Goal: Information Seeking & Learning: Learn about a topic

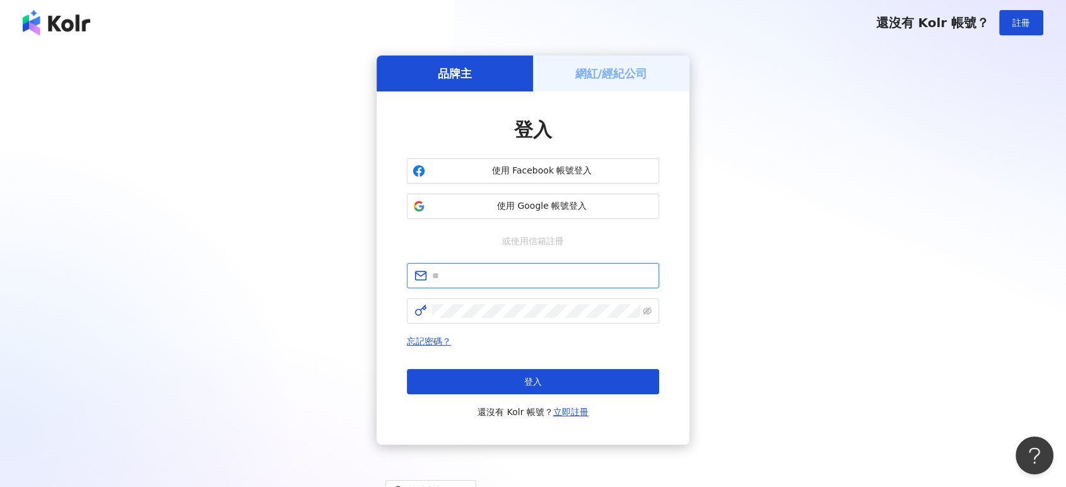
click at [527, 281] on input "text" at bounding box center [541, 276] width 219 height 14
type input "**********"
click at [479, 301] on span at bounding box center [533, 310] width 252 height 25
click button "登入" at bounding box center [533, 381] width 252 height 25
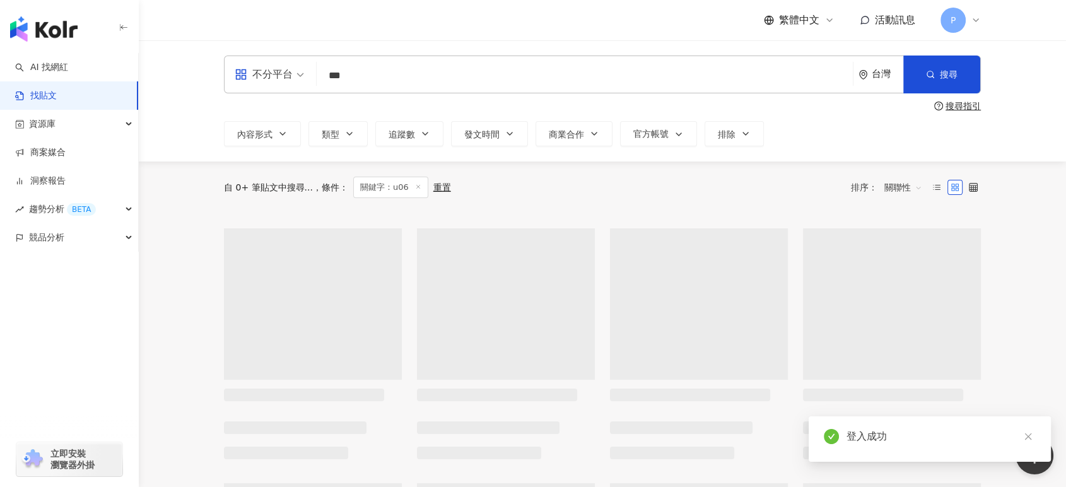
click at [368, 82] on input "***" at bounding box center [585, 75] width 526 height 27
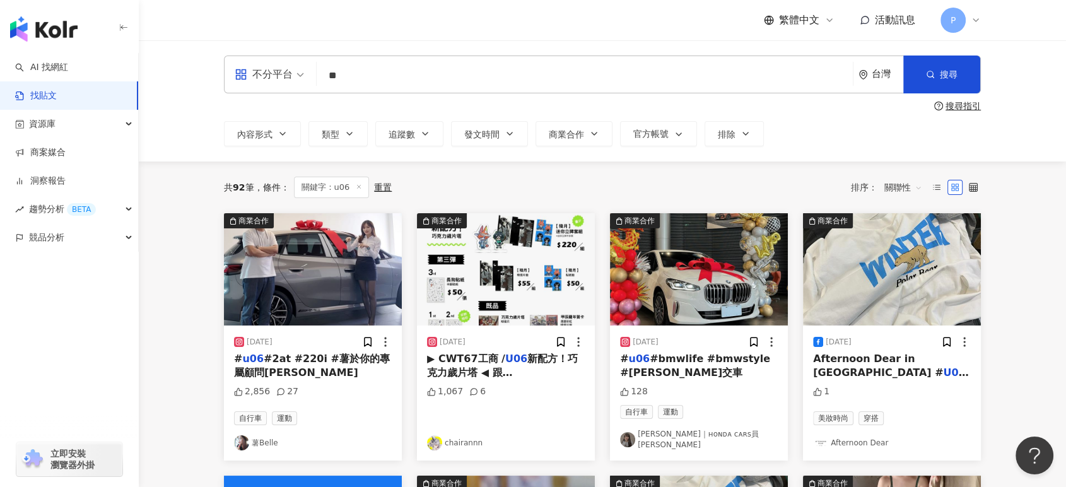
type input "*"
click at [62, 74] on link "AI 找網紅" at bounding box center [41, 67] width 53 height 13
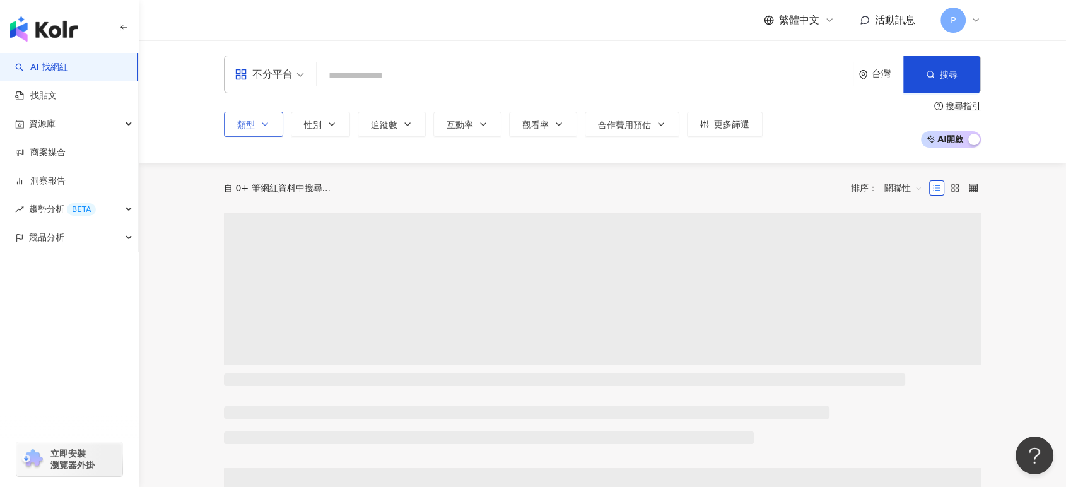
click at [277, 125] on button "類型" at bounding box center [253, 124] width 59 height 25
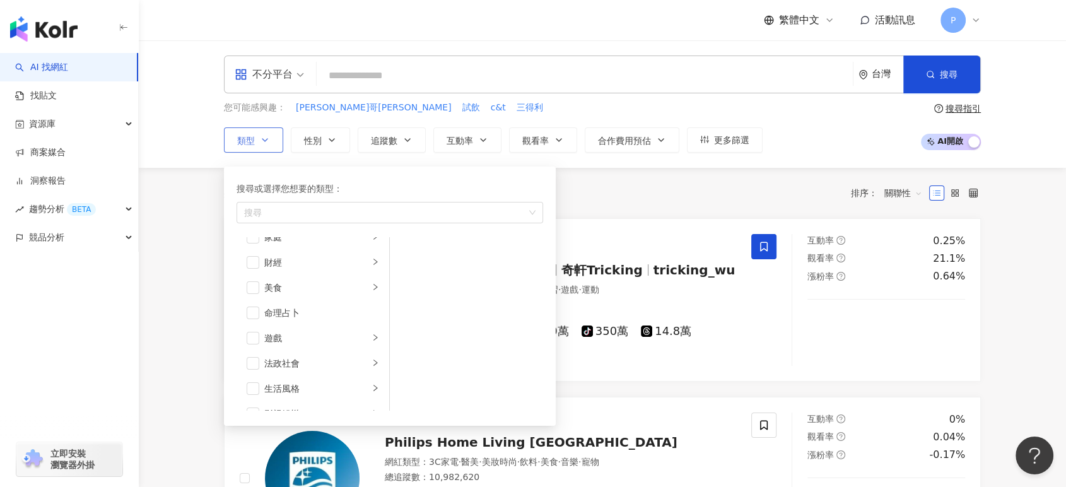
scroll to position [210, 0]
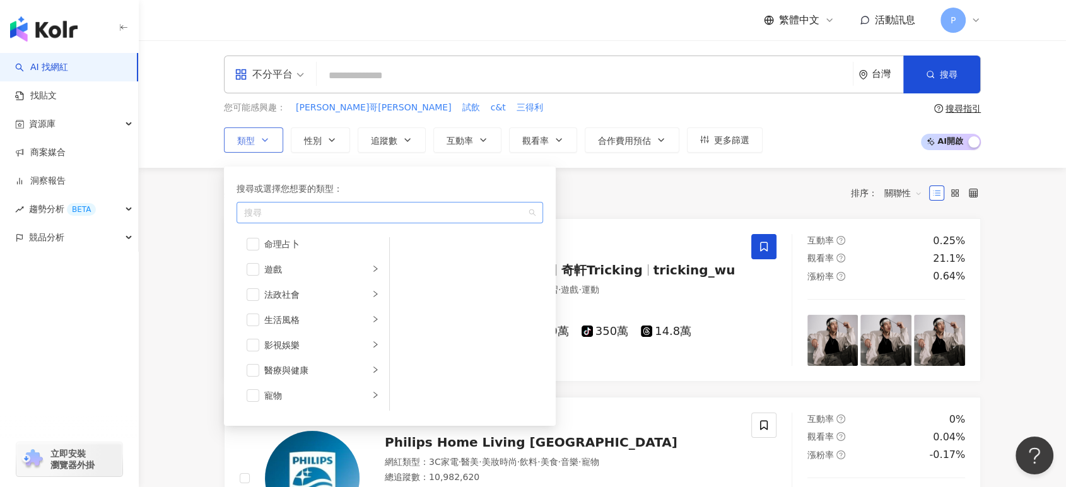
click at [313, 216] on div "button" at bounding box center [383, 211] width 288 height 9
type input "*"
type input "**"
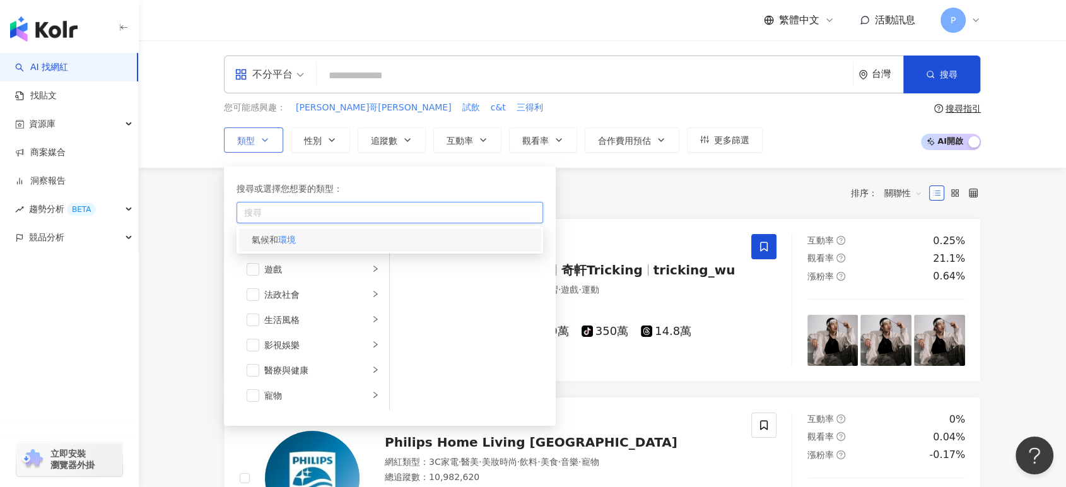
click at [324, 238] on div "氣候和 環境" at bounding box center [389, 239] width 301 height 23
click at [359, 231] on div "氣候和 環境" at bounding box center [389, 239] width 301 height 23
click at [353, 247] on div "氣候和 環境" at bounding box center [389, 239] width 301 height 23
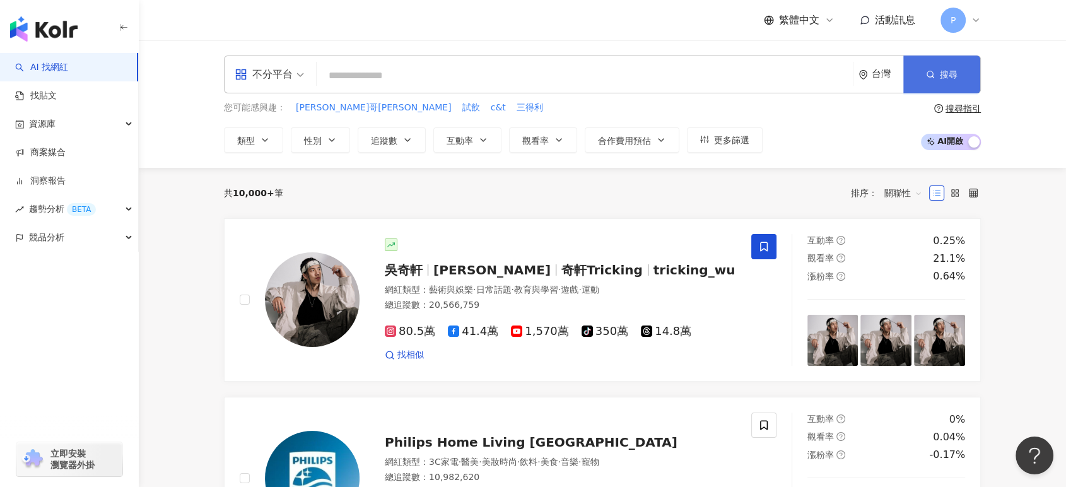
click at [955, 73] on span "搜尋" at bounding box center [949, 74] width 18 height 10
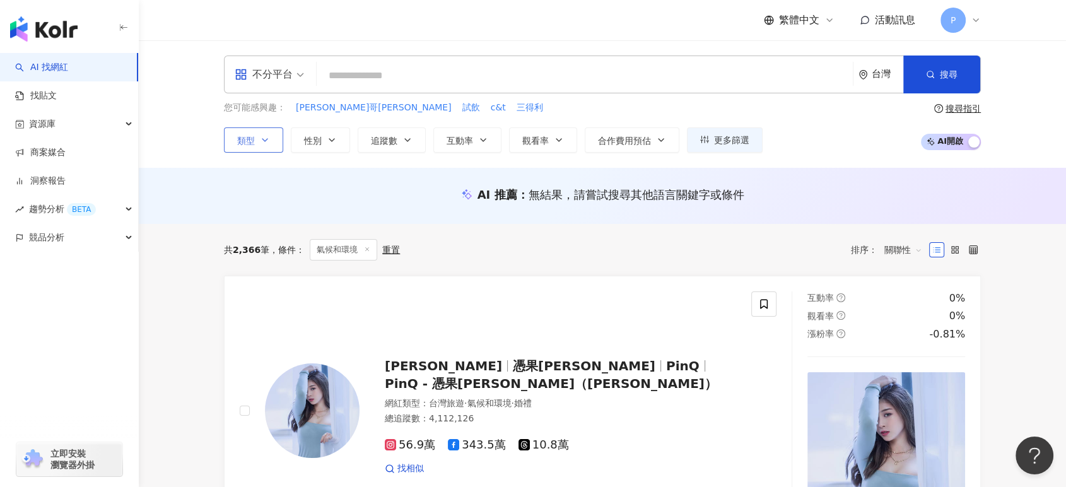
click at [268, 138] on icon "button" at bounding box center [265, 140] width 10 height 10
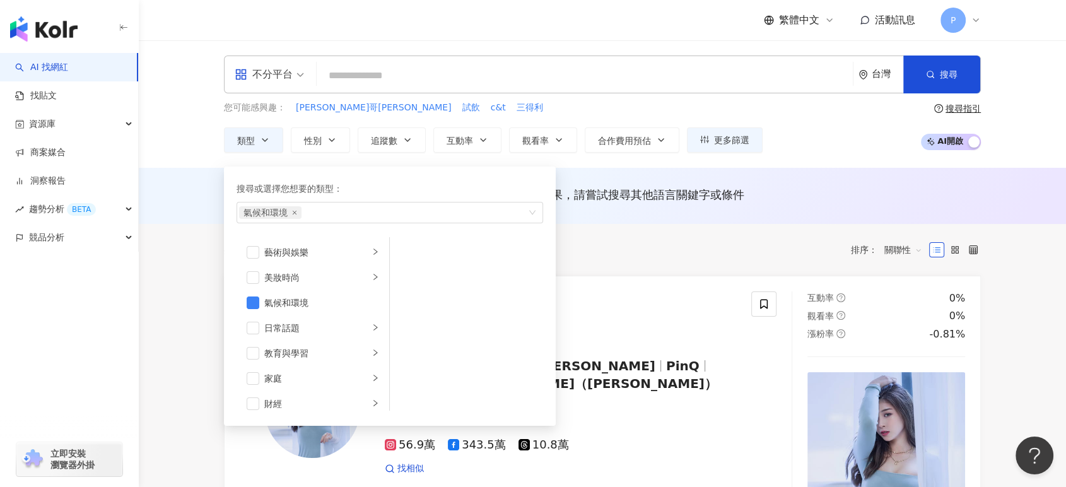
click at [717, 242] on div "共 2,366 筆 條件 ： 氣候和環境 重置 排序： 關聯性" at bounding box center [602, 249] width 757 height 21
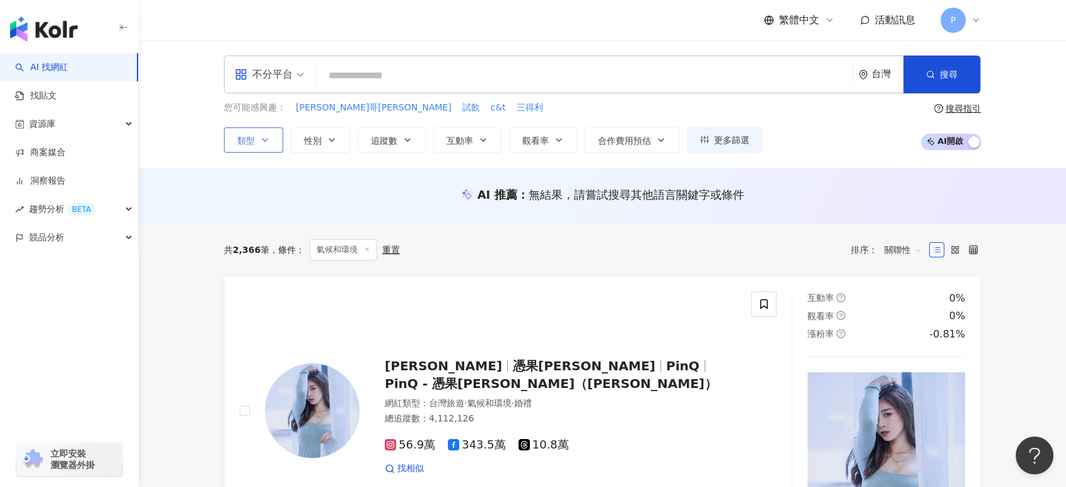
click at [269, 143] on icon "button" at bounding box center [265, 140] width 10 height 10
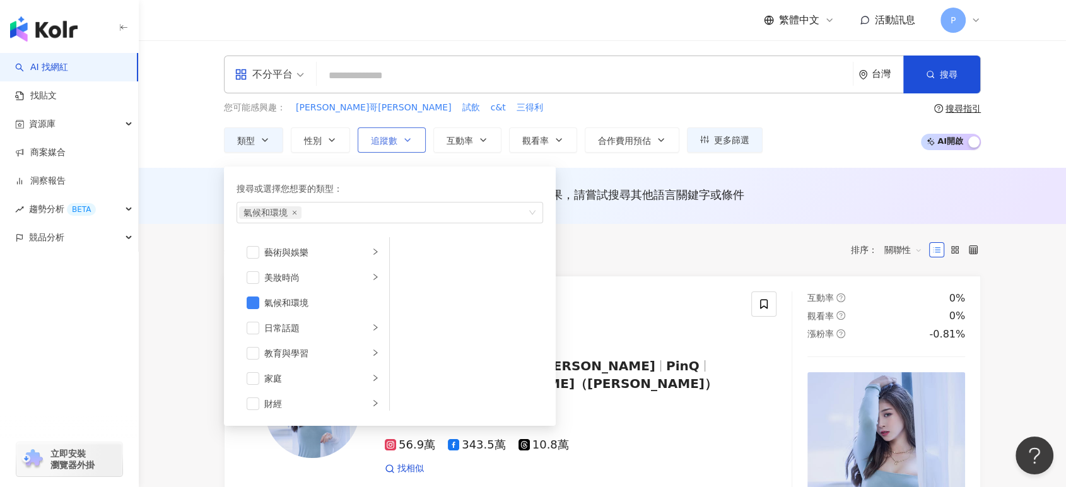
click at [397, 139] on button "追蹤數" at bounding box center [392, 139] width 68 height 25
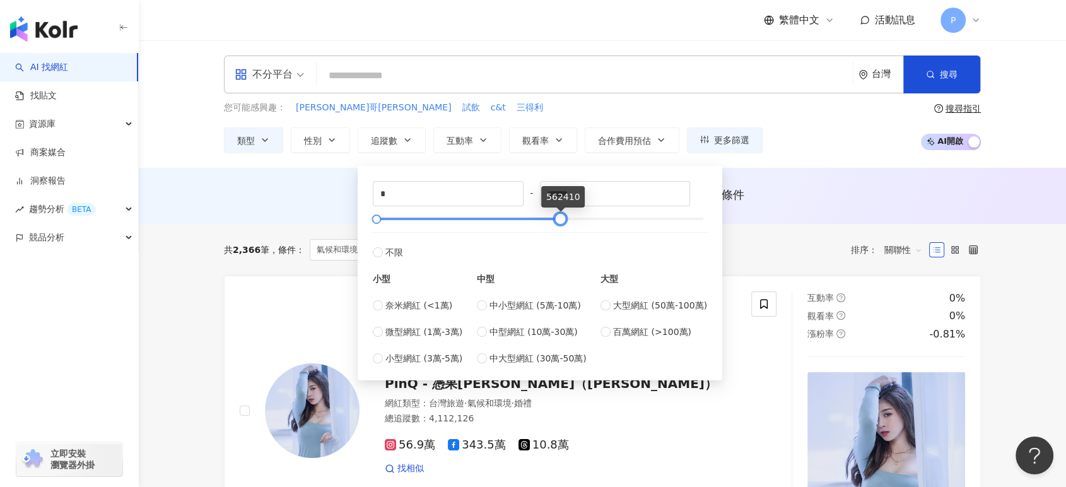
type input "******"
drag, startPoint x: 702, startPoint y: 221, endPoint x: 544, endPoint y: 216, distance: 158.4
click at [544, 216] on div at bounding box center [545, 219] width 7 height 7
type input "*****"
drag, startPoint x: 376, startPoint y: 220, endPoint x: 396, endPoint y: 223, distance: 19.8
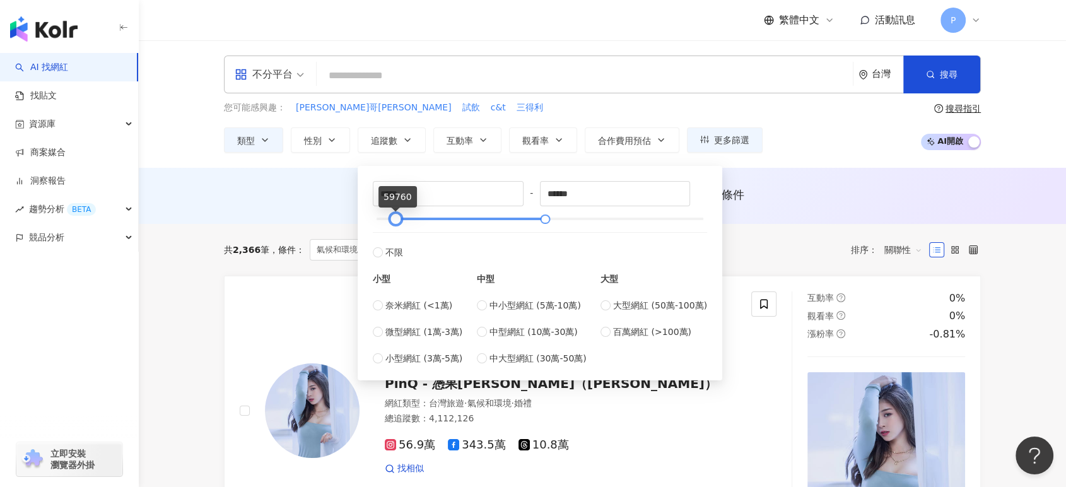
click at [396, 223] on div at bounding box center [395, 219] width 7 height 7
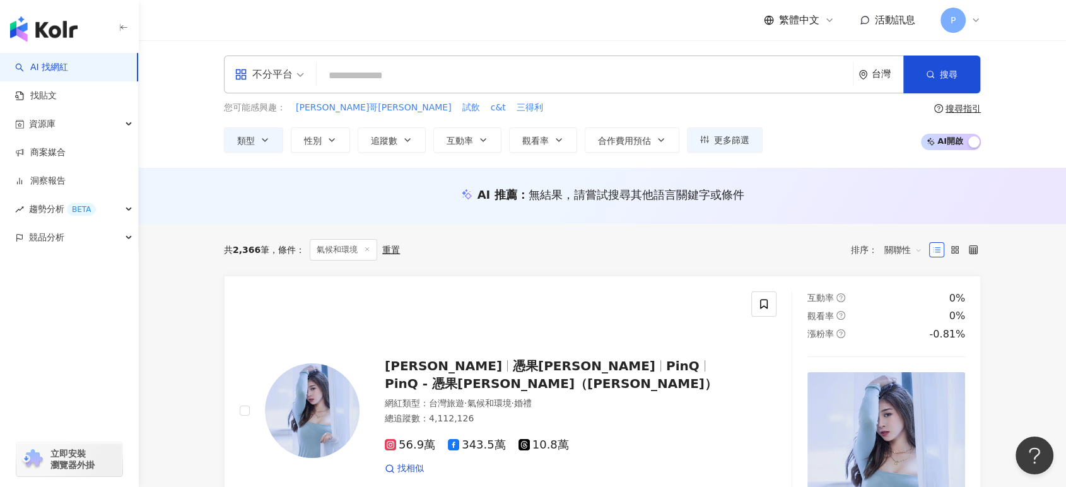
click at [786, 197] on div "AI 推薦 ： 無結果，請嘗試搜尋其他語言關鍵字或條件" at bounding box center [602, 195] width 757 height 16
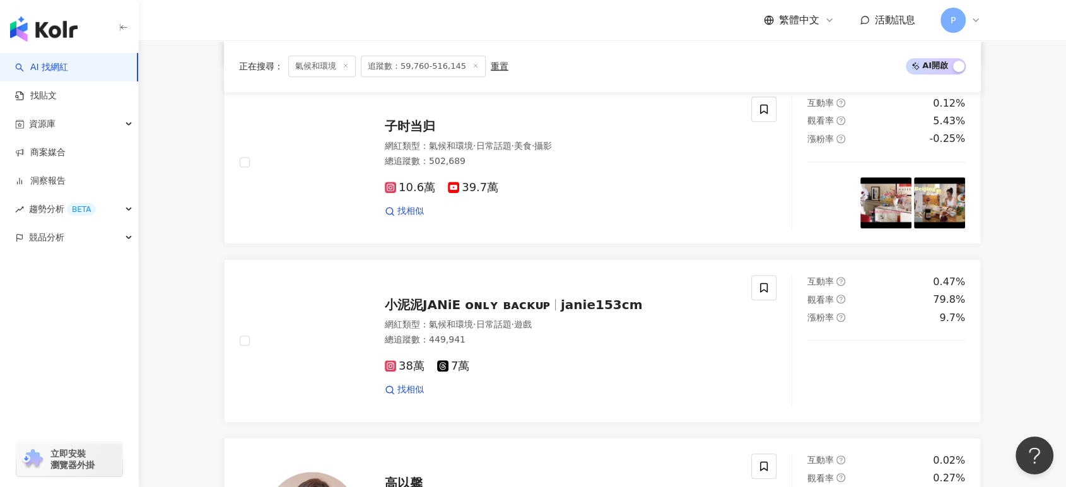
scroll to position [631, 0]
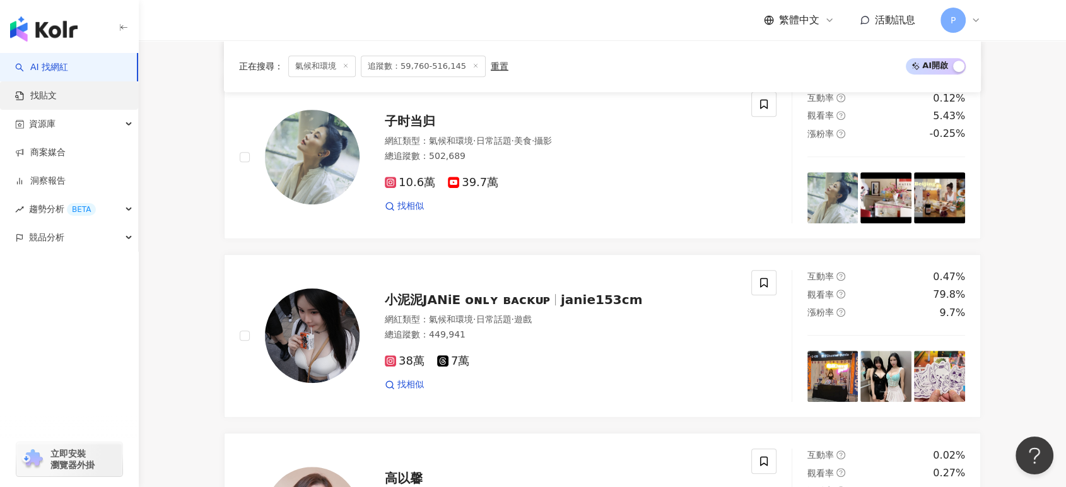
click at [57, 102] on link "找貼文" at bounding box center [36, 96] width 42 height 13
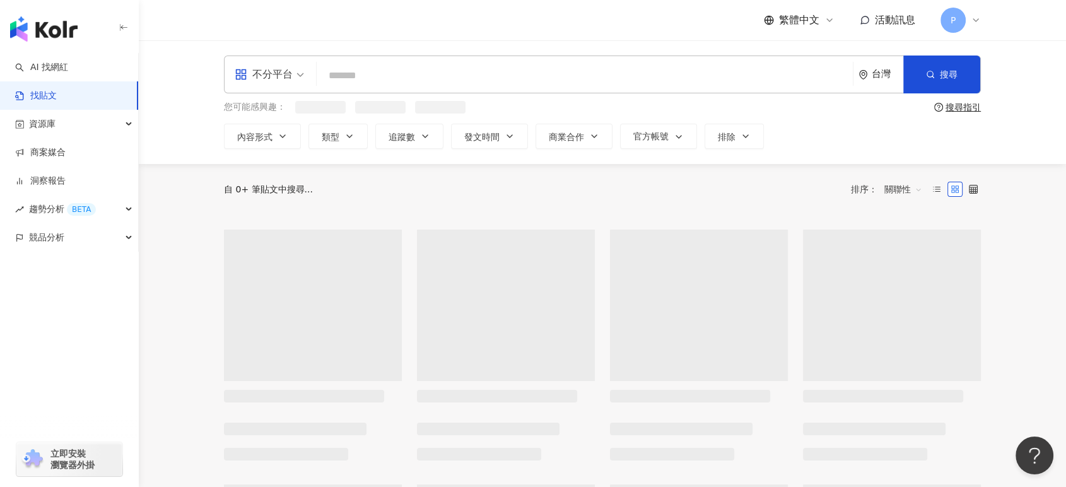
click at [349, 66] on input "search" at bounding box center [585, 75] width 526 height 27
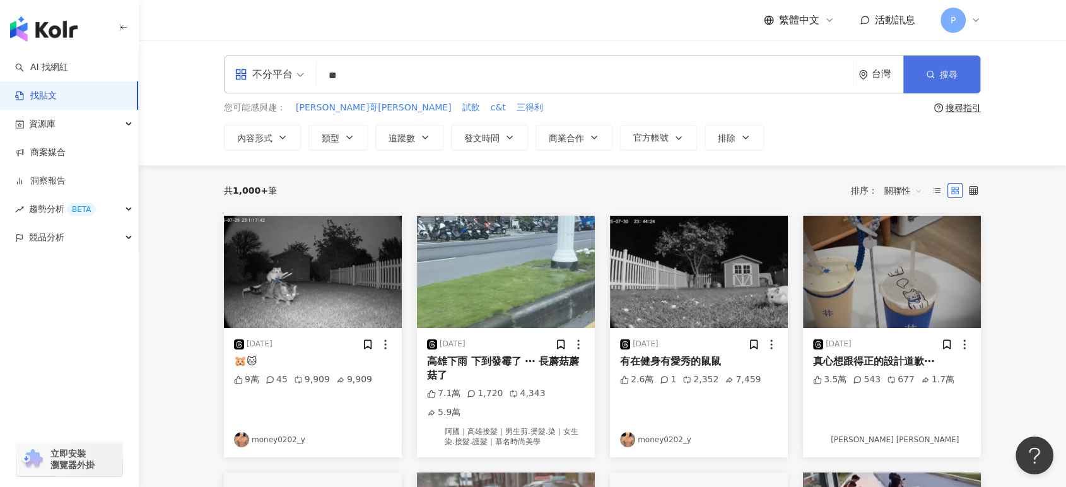
type input "**"
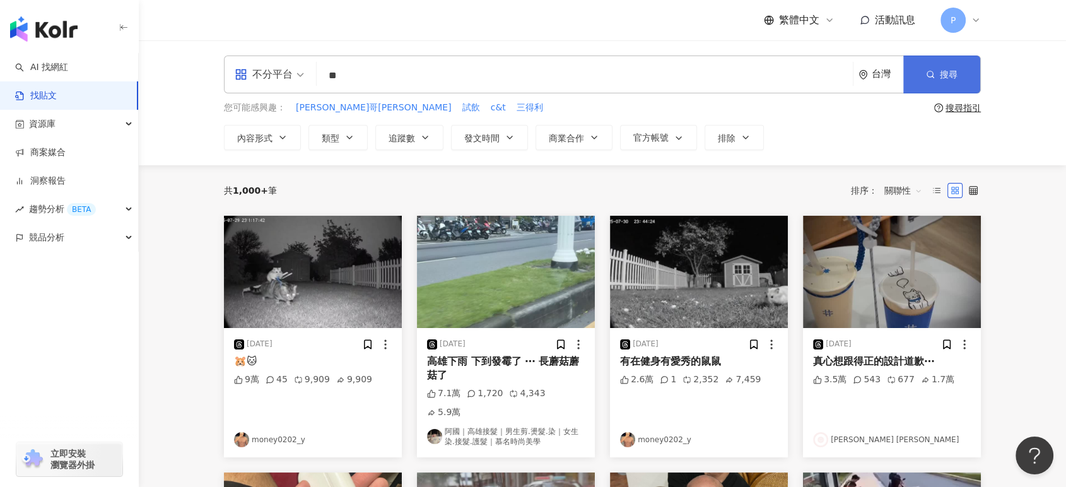
click at [959, 73] on button "搜尋" at bounding box center [941, 74] width 77 height 38
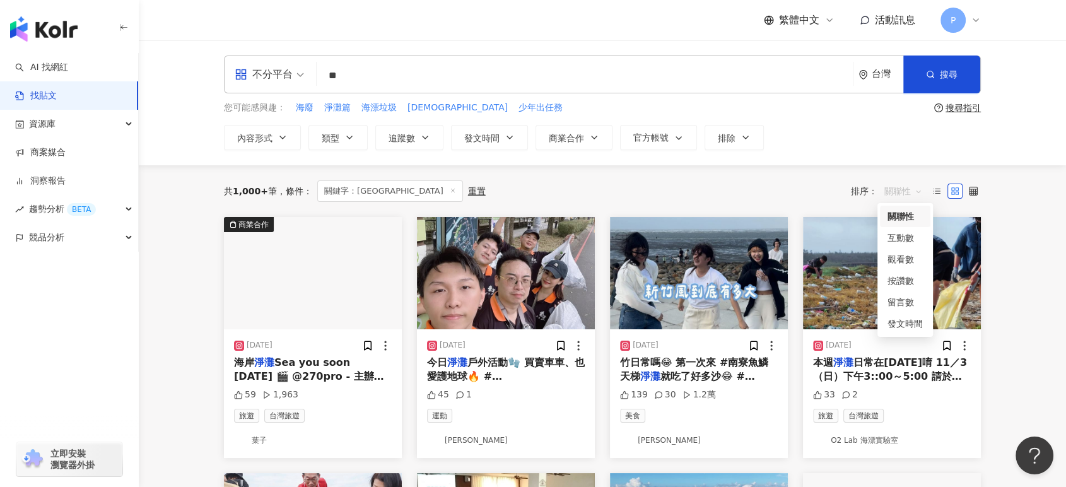
click at [909, 187] on span "關聯性" at bounding box center [903, 191] width 38 height 20
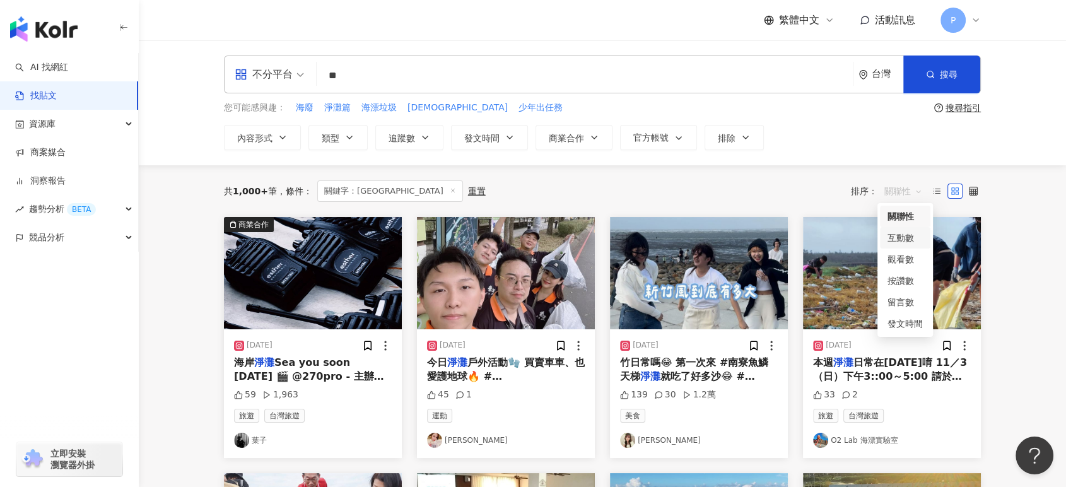
click at [910, 240] on div "互動數" at bounding box center [904, 238] width 35 height 14
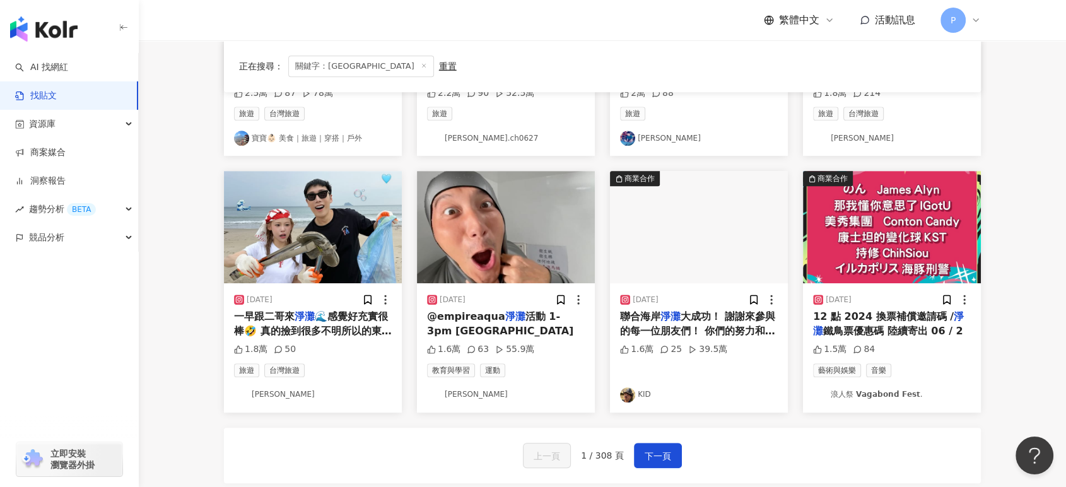
scroll to position [560, 0]
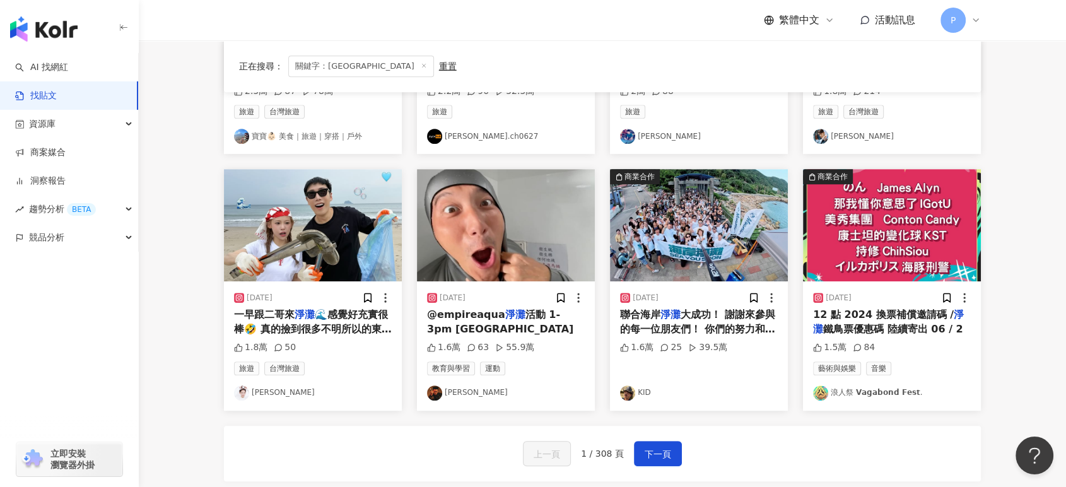
drag, startPoint x: 685, startPoint y: 316, endPoint x: 671, endPoint y: 336, distance: 24.8
click at [671, 336] on div "[DATE] 聯合海岸 淨灘 大成功！ 謝謝來參與的每一位朋友們！ 你們的努力和熱情讓這次 淨灘 活動變得更有意義。 流下的每一滴汗水都是值得的， 讓我們一起…" at bounding box center [699, 345] width 178 height 129
click at [660, 329] on span "大成功！ 謝謝來參與的每一位朋友們！ 你們的努力和熱情讓這次" at bounding box center [697, 328] width 155 height 40
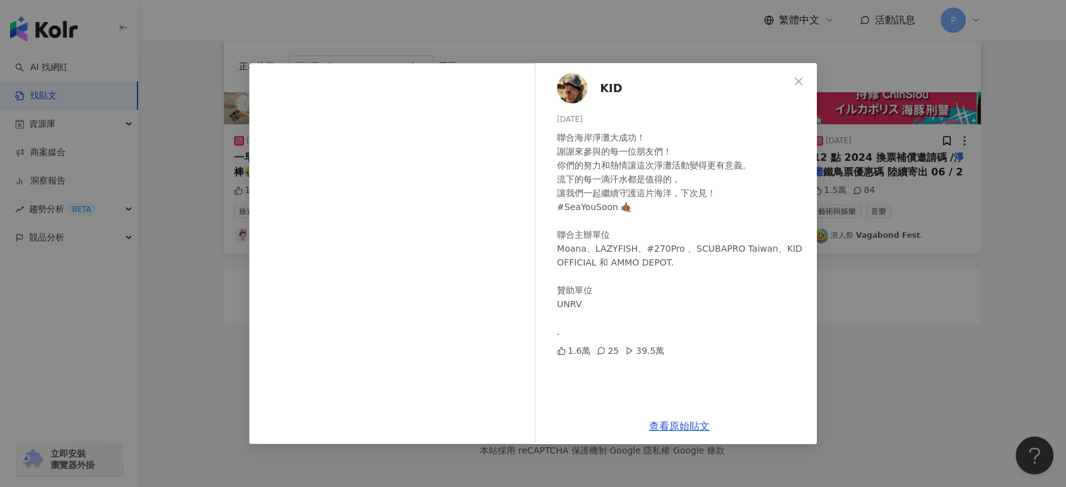
scroll to position [725, 0]
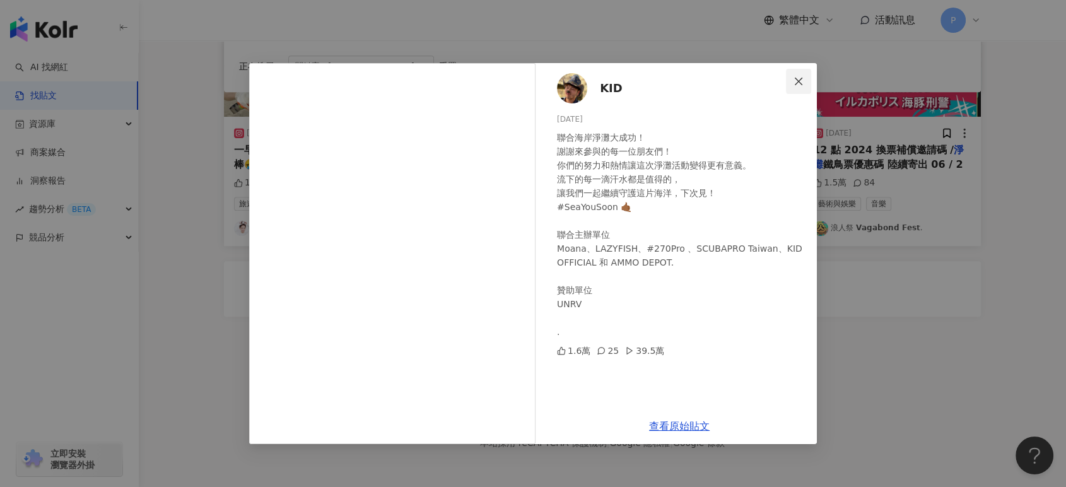
click at [801, 78] on icon "close" at bounding box center [799, 81] width 8 height 8
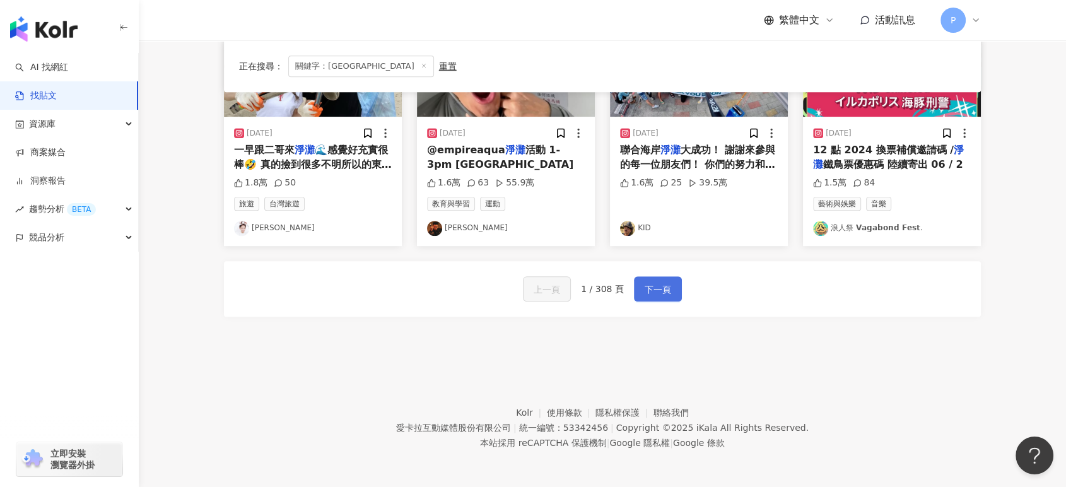
click at [655, 297] on button "下一頁" at bounding box center [658, 288] width 48 height 25
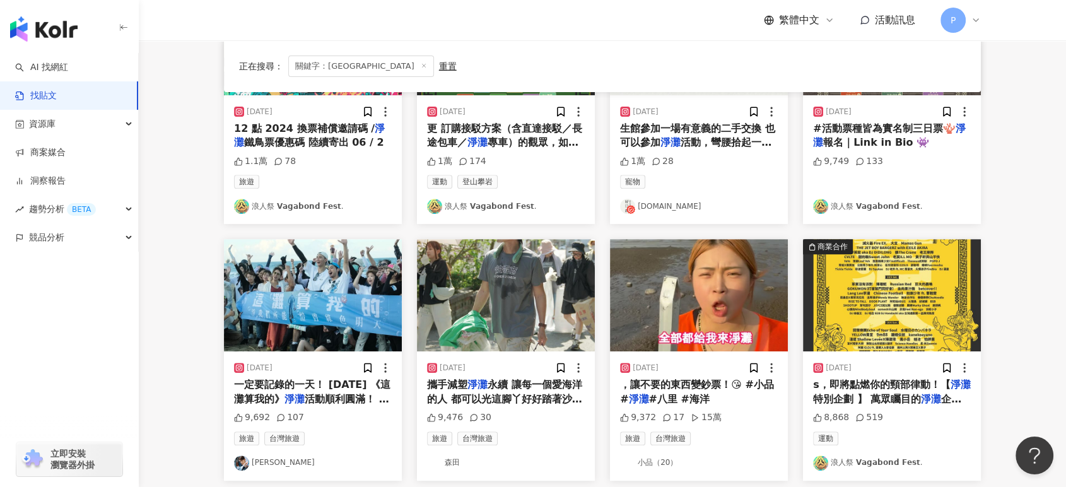
scroll to position [701, 0]
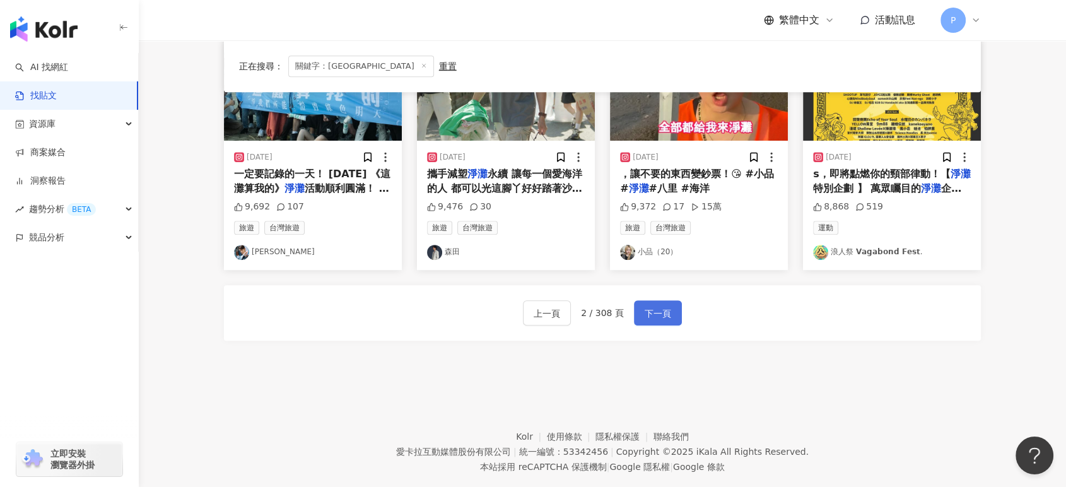
click at [644, 315] on span "下一頁" at bounding box center [657, 313] width 26 height 15
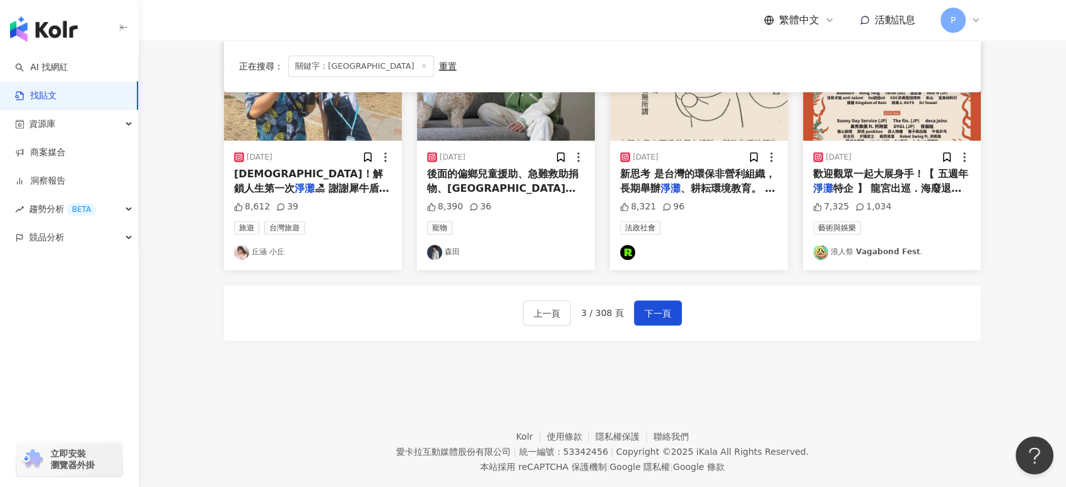
click at [251, 381] on footer "Kolr 使用條款 隱私權保護 聯絡我們 愛[PERSON_NAME]互動媒體股份有限公司 | 統一編號：53342456 | Copyright © 202…" at bounding box center [602, 442] width 927 height 140
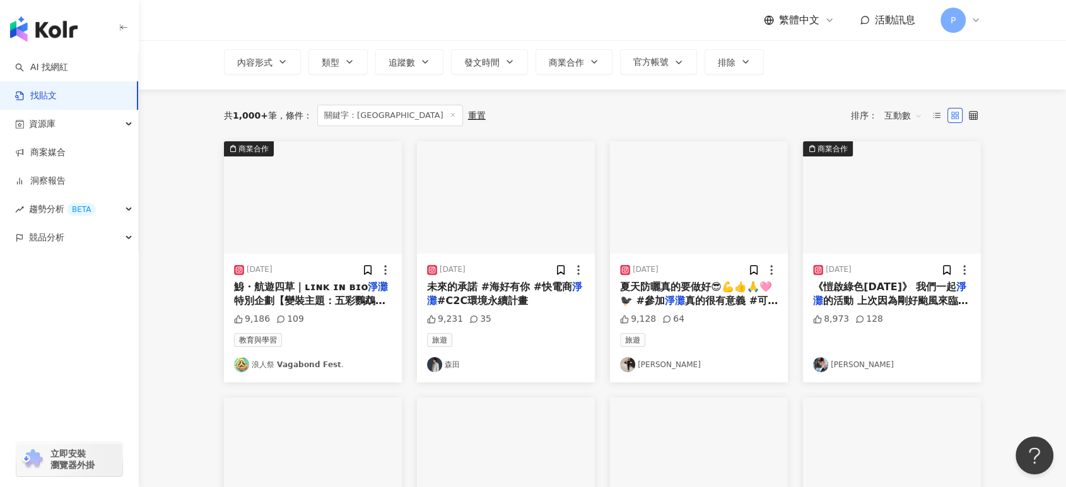
scroll to position [70, 0]
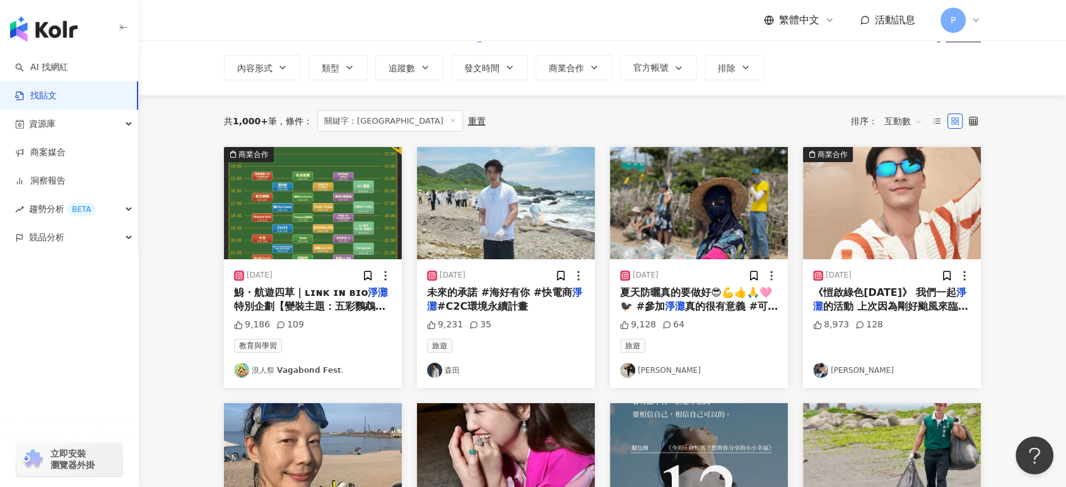
click at [876, 305] on span "的活動 上次因為剛好颱風來臨，為了大家安危， 我們延期到9/4！ [PERSON_NAME]的夥伴們願意一起順延 目前還有3、40人的名額可以一起報名！ 今日…" at bounding box center [891, 362] width 156 height 125
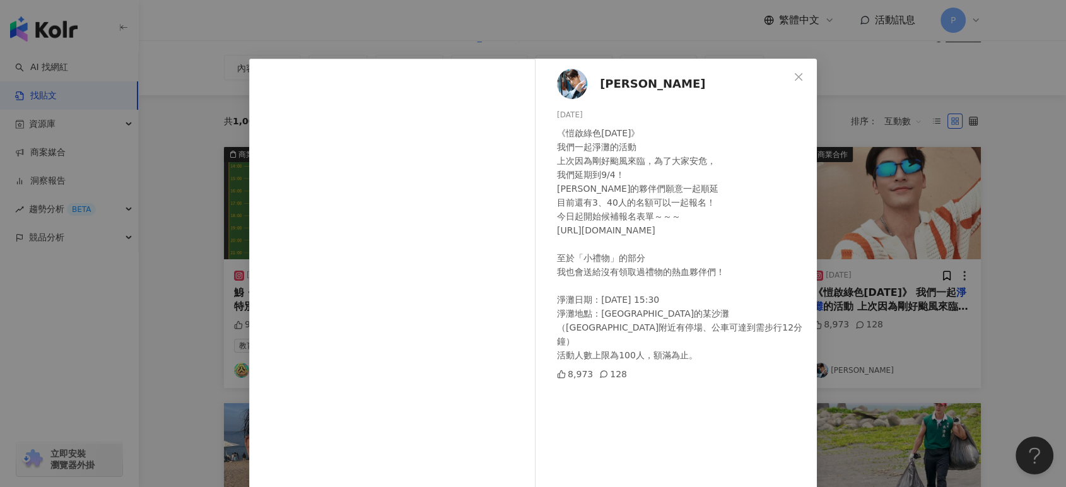
scroll to position [0, 0]
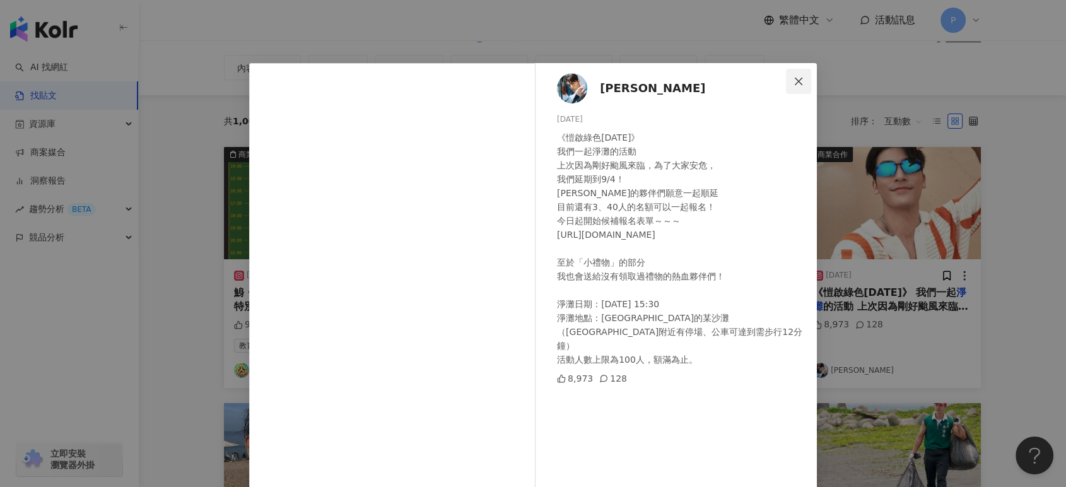
click at [793, 77] on icon "close" at bounding box center [798, 81] width 10 height 10
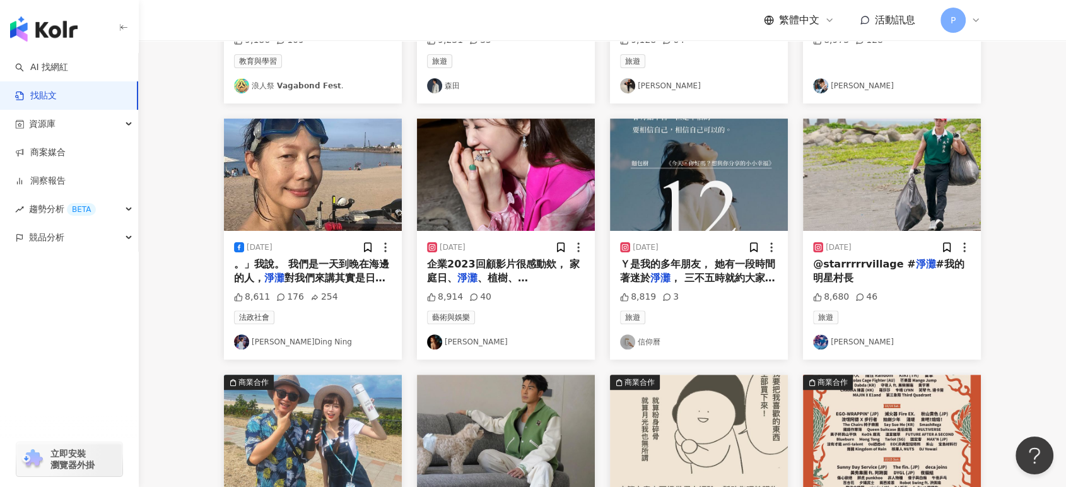
scroll to position [560, 0]
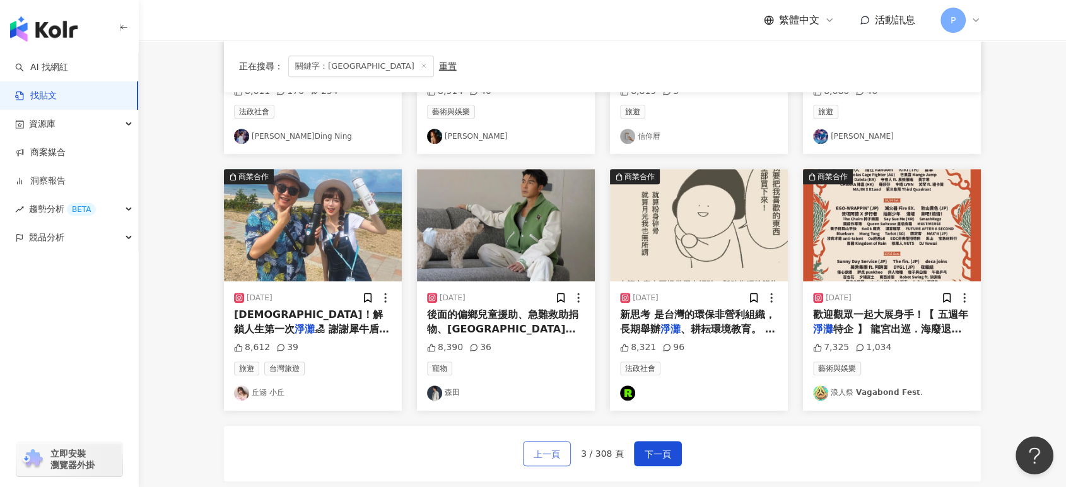
click at [557, 448] on span "上一頁" at bounding box center [546, 453] width 26 height 15
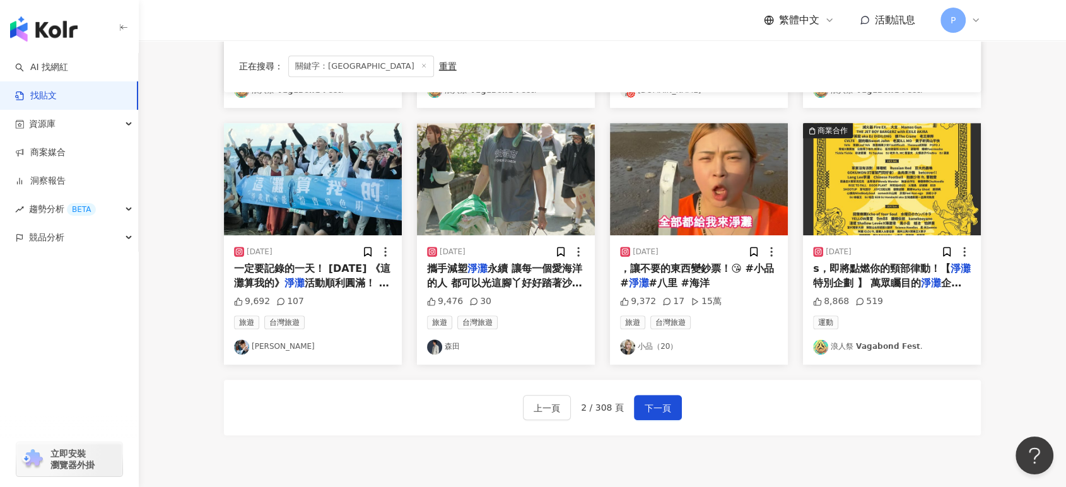
scroll to position [631, 0]
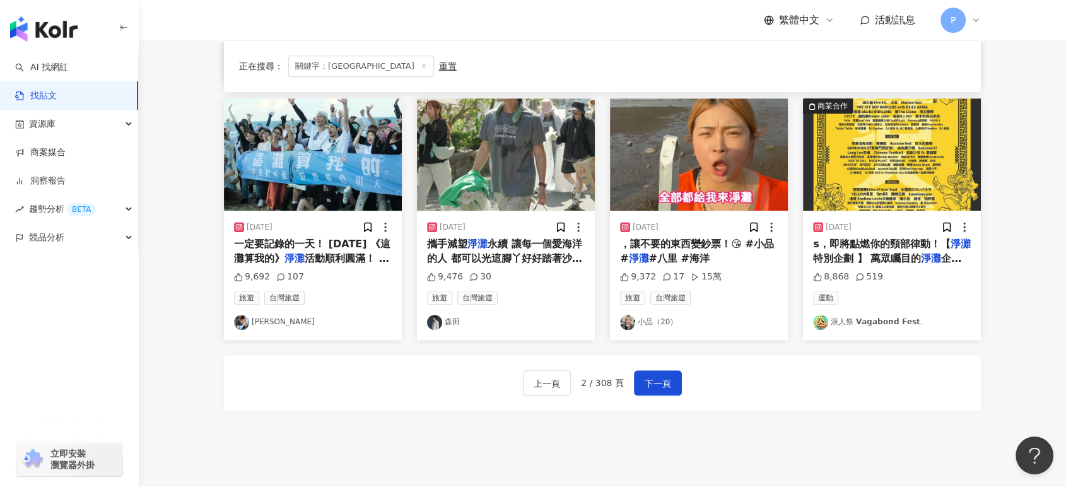
click at [356, 253] on span "活動順利圓滿！ 在這炎熱的上班日 大家竟然願意熱血地一起" at bounding box center [311, 272] width 155 height 40
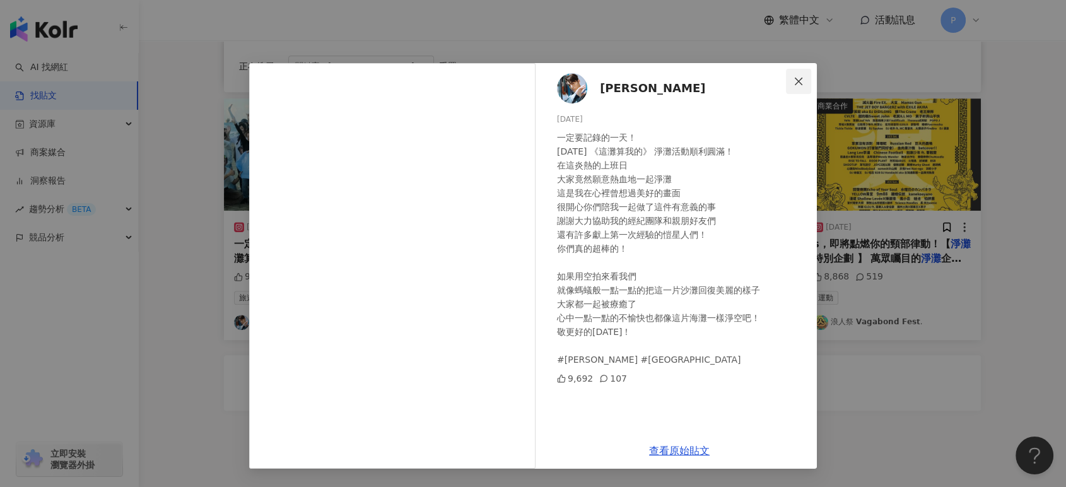
click at [802, 77] on icon "close" at bounding box center [798, 81] width 10 height 10
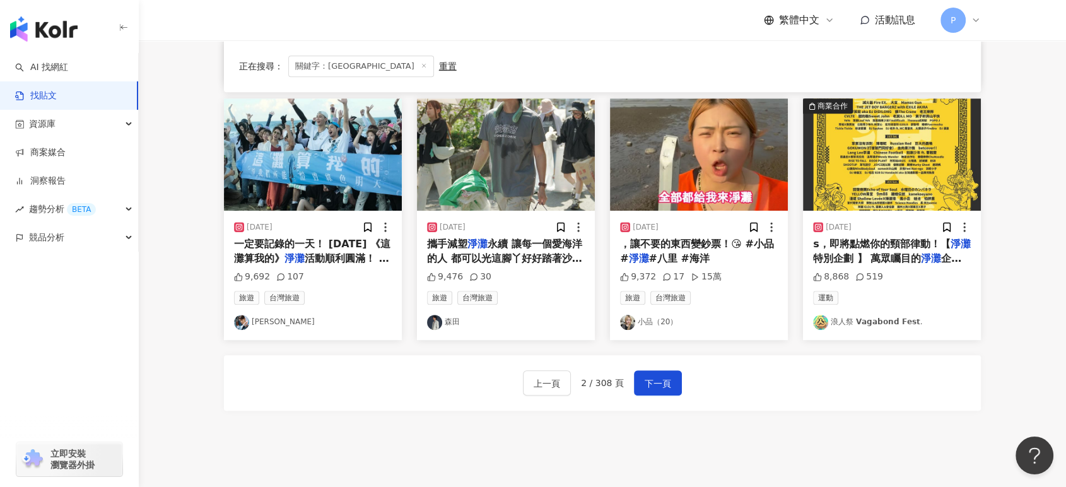
click at [967, 23] on div "P" at bounding box center [960, 20] width 40 height 25
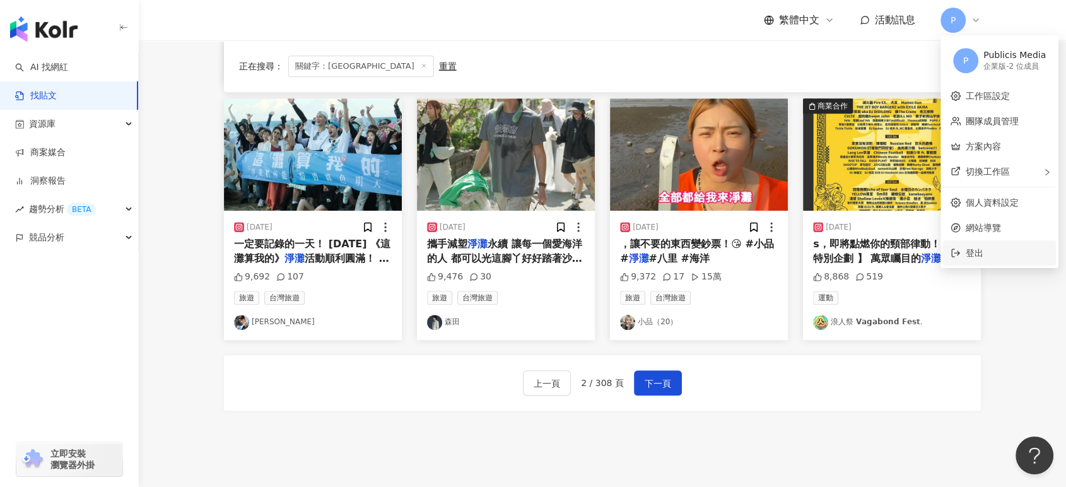
click at [986, 247] on span "登出" at bounding box center [1006, 253] width 83 height 14
